Goal: Task Accomplishment & Management: Use online tool/utility

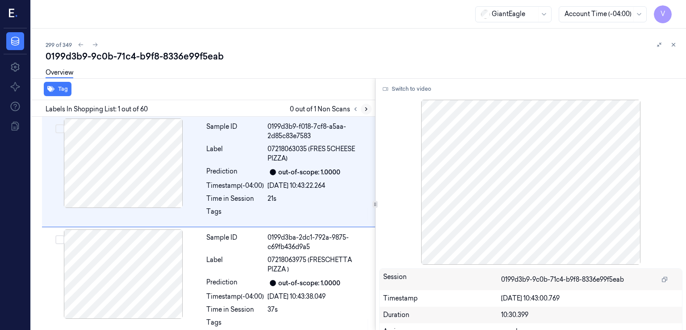
click at [367, 108] on icon at bounding box center [366, 109] width 6 height 6
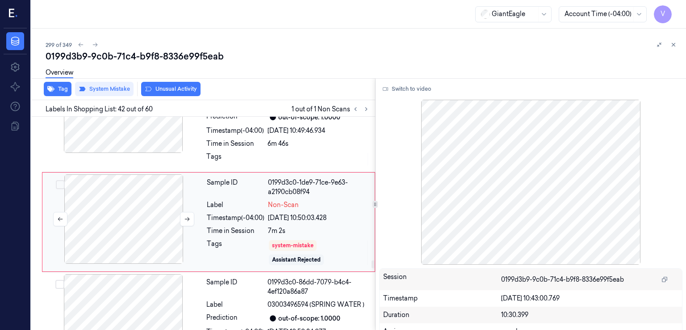
scroll to position [4431, 0]
click at [131, 226] on div at bounding box center [123, 218] width 159 height 89
click at [197, 137] on div at bounding box center [123, 107] width 159 height 89
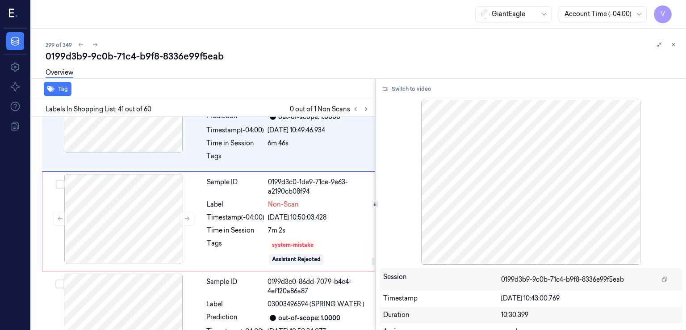
scroll to position [4326, 0]
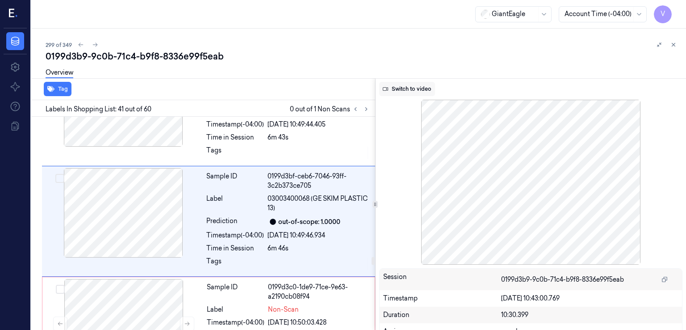
click at [405, 88] on button "Switch to video" at bounding box center [407, 89] width 56 height 14
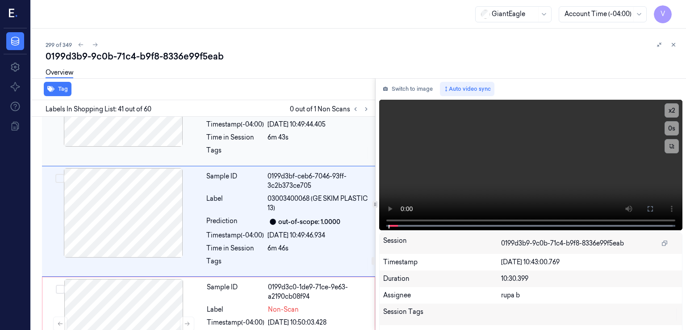
click at [172, 136] on div at bounding box center [123, 101] width 159 height 89
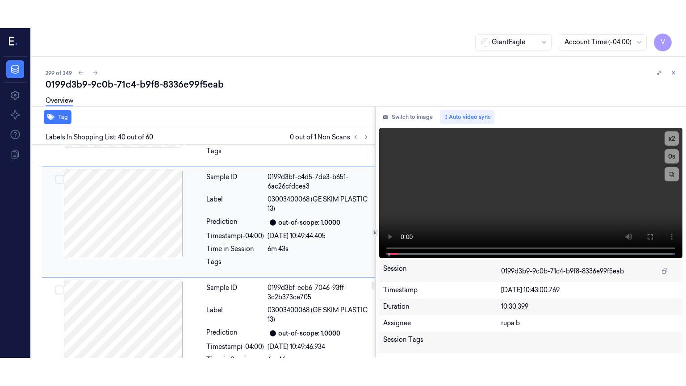
scroll to position [4215, 0]
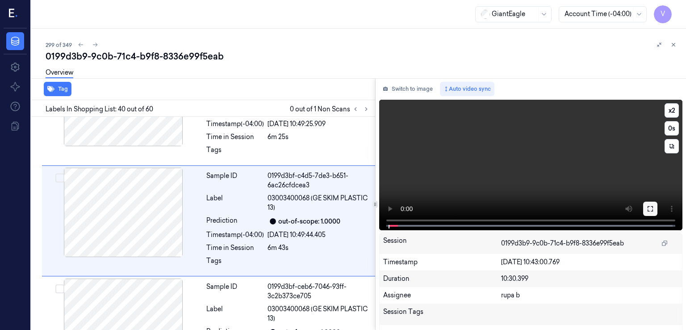
click at [650, 210] on icon at bounding box center [650, 208] width 7 height 7
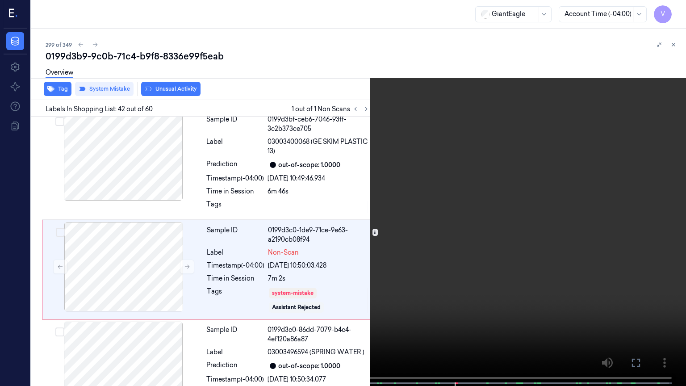
scroll to position [4402, 0]
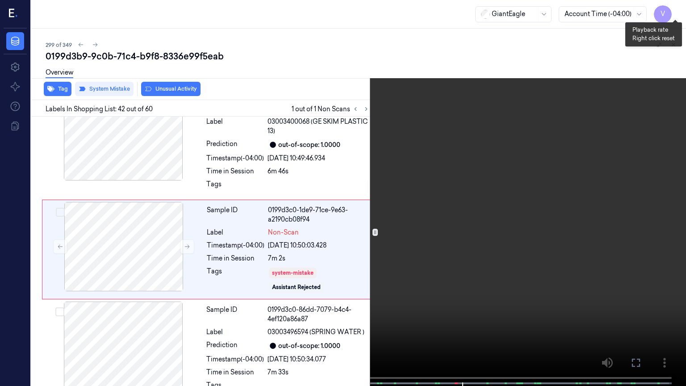
click at [672, 11] on button "x 2" at bounding box center [675, 11] width 14 height 14
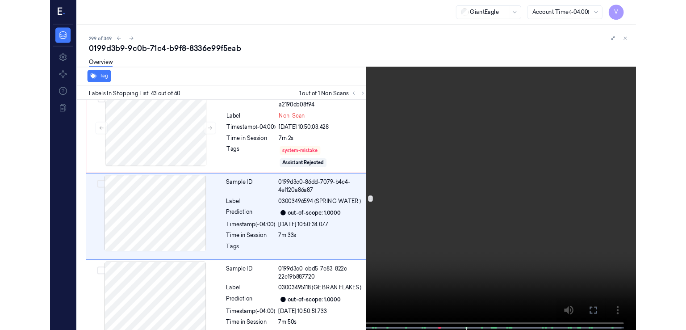
scroll to position [4502, 0]
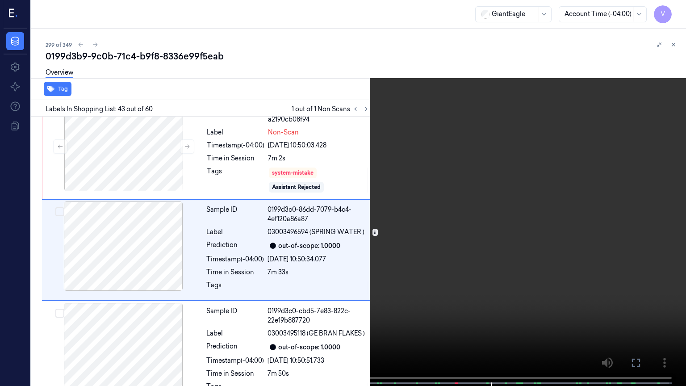
click at [0, 0] on icon at bounding box center [0, 0] width 0 height 0
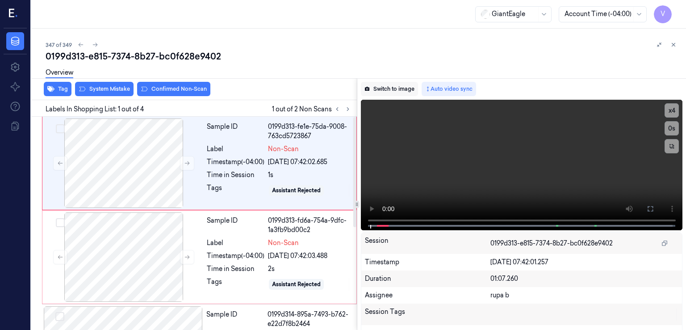
click at [377, 87] on button "Switch to image" at bounding box center [389, 89] width 57 height 14
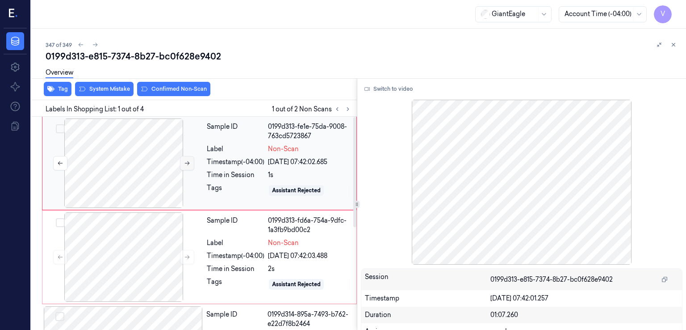
click at [186, 160] on icon at bounding box center [187, 163] width 6 height 6
click at [393, 92] on button "Switch to video" at bounding box center [389, 89] width 56 height 14
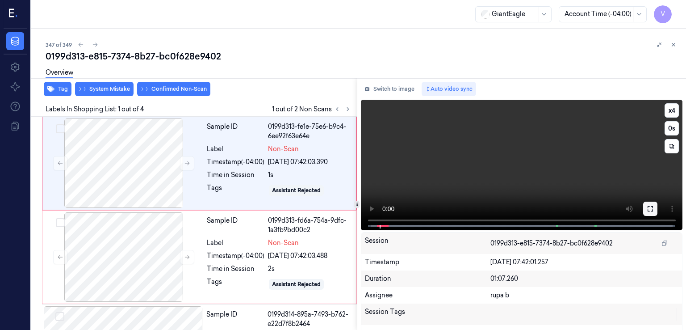
click at [652, 206] on button at bounding box center [650, 208] width 14 height 14
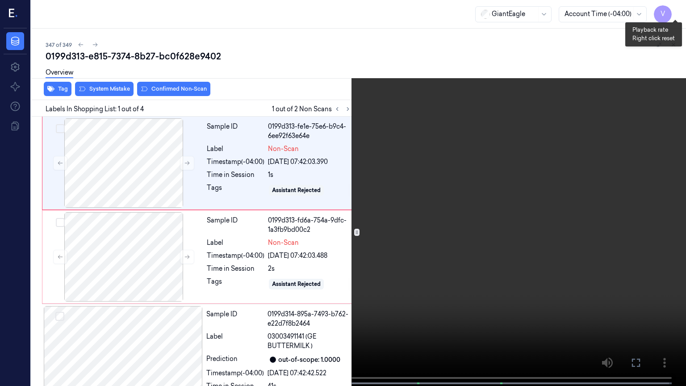
click at [672, 14] on button "x 4" at bounding box center [675, 11] width 14 height 14
click at [672, 14] on button "x 1" at bounding box center [675, 11] width 14 height 14
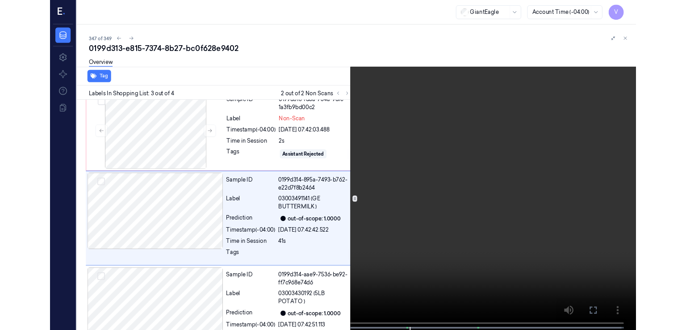
scroll to position [107, 0]
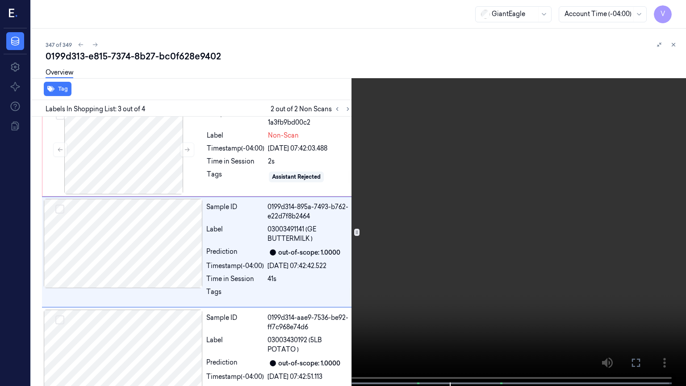
click at [327, 184] on video at bounding box center [343, 194] width 686 height 388
click at [0, 0] on icon at bounding box center [0, 0] width 0 height 0
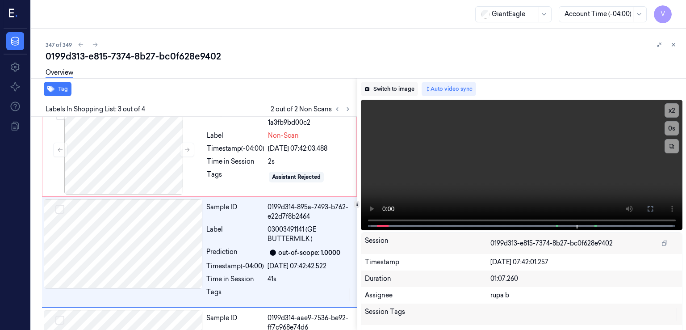
click at [388, 84] on button "Switch to image" at bounding box center [389, 89] width 57 height 14
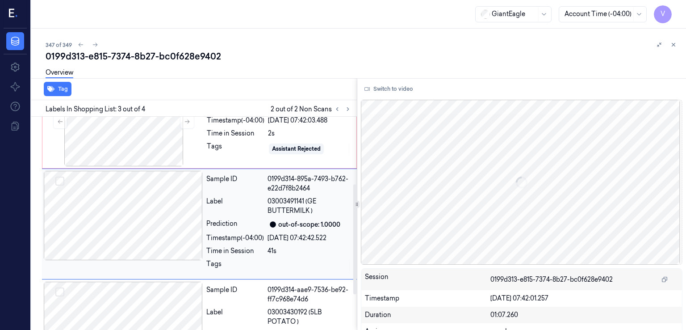
scroll to position [0, 0]
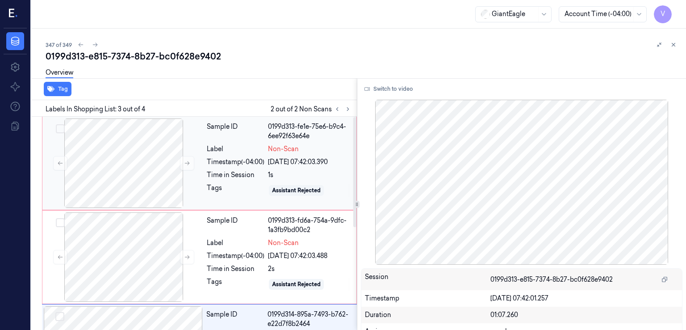
click at [253, 155] on div "Sample ID 0199d313-fe1e-75e6-b9c4-6ee92f63e64e Label Non-Scan Timestamp (-04:00…" at bounding box center [278, 162] width 151 height 89
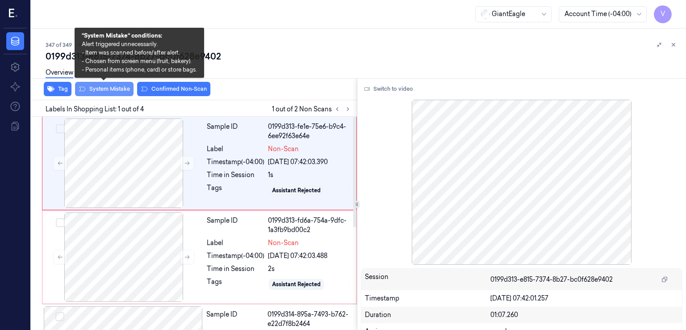
click at [115, 91] on button "System Mistake" at bounding box center [104, 89] width 59 height 14
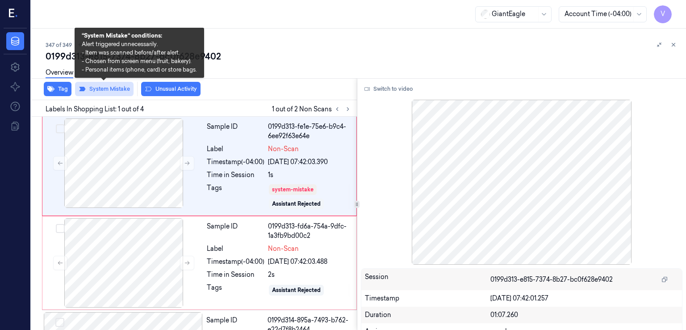
click at [114, 91] on button "System Mistake" at bounding box center [104, 89] width 59 height 14
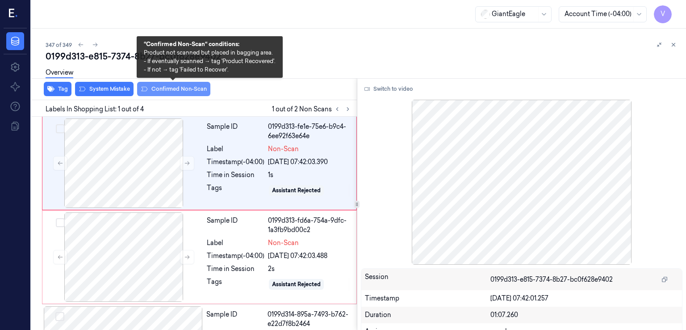
click at [155, 89] on button "Confirmed Non-Scan" at bounding box center [173, 89] width 73 height 14
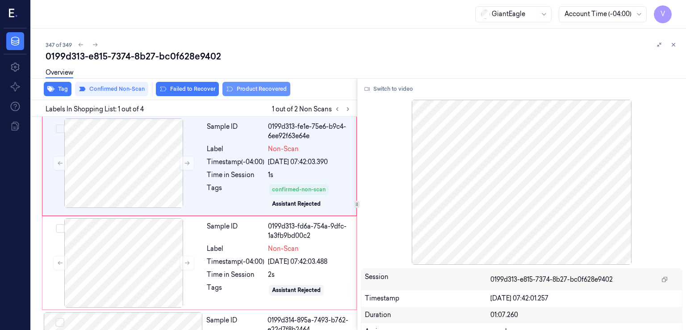
click at [253, 91] on button "Product Recovered" at bounding box center [256, 89] width 68 height 14
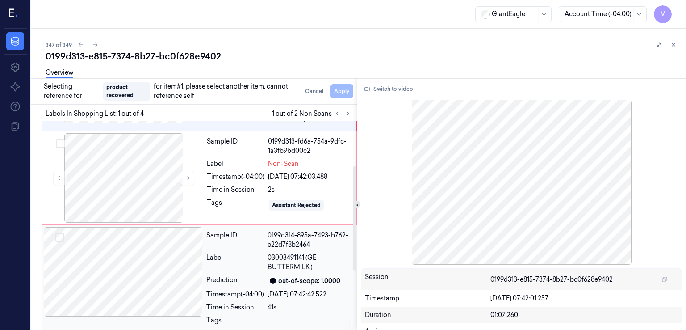
click at [275, 247] on div "0199d314-895a-7493-b762-e22d7f8b2464" at bounding box center [310, 240] width 84 height 19
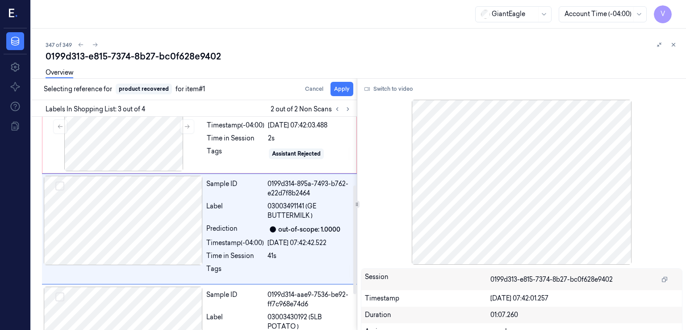
scroll to position [141, 0]
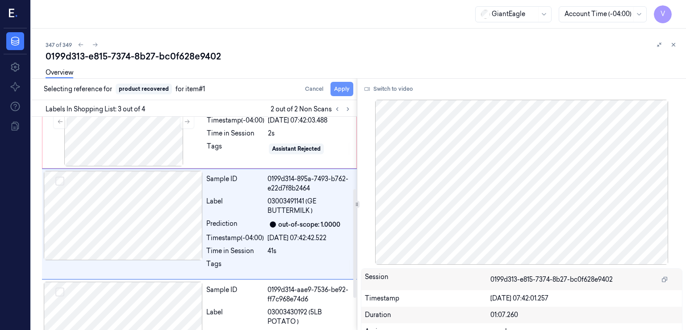
click at [339, 90] on button "Apply" at bounding box center [342, 89] width 23 height 14
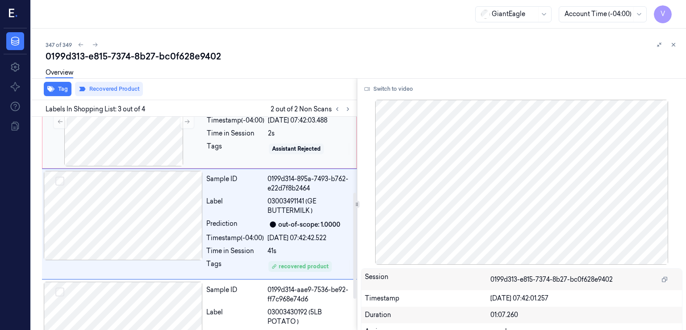
click at [258, 144] on div "Tags" at bounding box center [236, 149] width 58 height 14
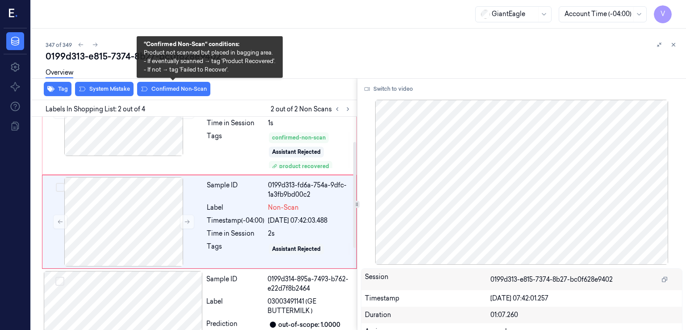
scroll to position [50, 0]
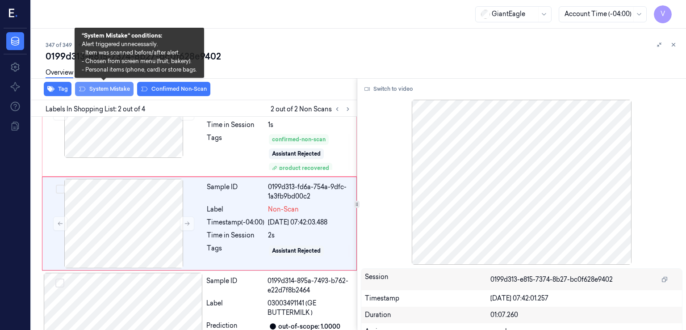
click at [116, 88] on button "System Mistake" at bounding box center [104, 89] width 59 height 14
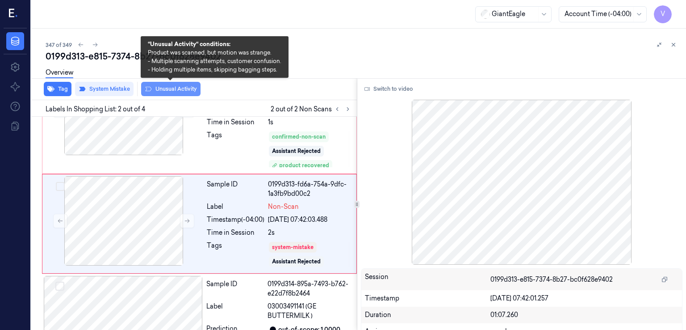
click at [182, 89] on button "Unusual Activity" at bounding box center [170, 89] width 59 height 14
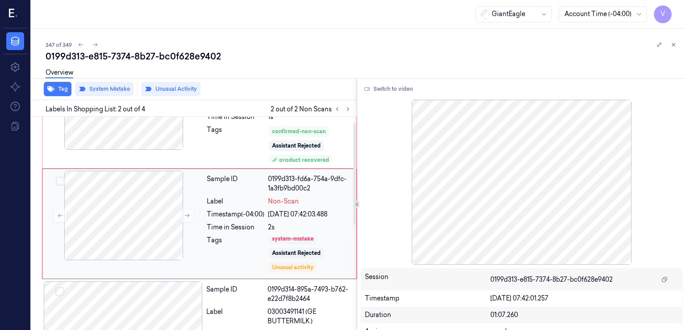
scroll to position [0, 0]
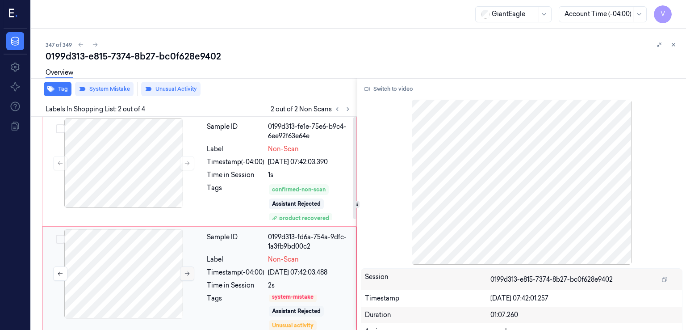
click at [182, 269] on button at bounding box center [187, 273] width 14 height 14
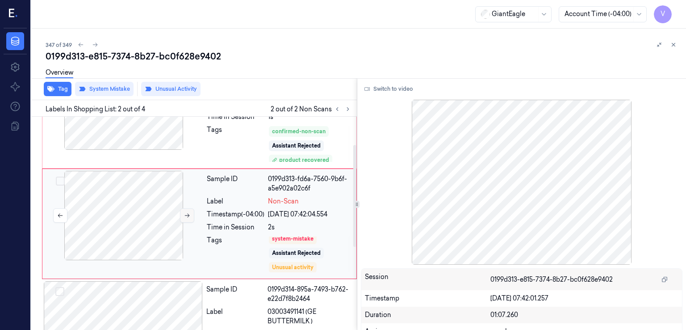
click at [182, 269] on div "Sample ID 0199d313-fd6a-7560-9b6f-a5e902a02c6f Label Non-Scan Timestamp (-04:00…" at bounding box center [199, 223] width 315 height 110
click at [188, 211] on button at bounding box center [187, 215] width 14 height 14
click at [188, 213] on icon at bounding box center [187, 215] width 6 height 6
